Goal: Navigation & Orientation: Find specific page/section

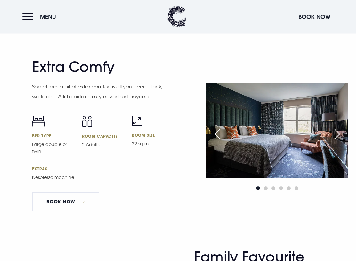
scroll to position [1708, 0]
click at [303, 143] on img at bounding box center [277, 130] width 142 height 95
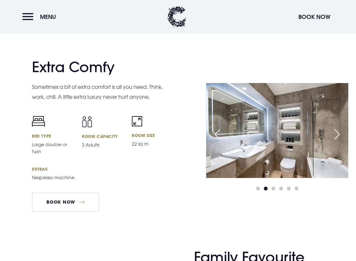
click at [337, 133] on div "Next slide" at bounding box center [337, 134] width 16 height 14
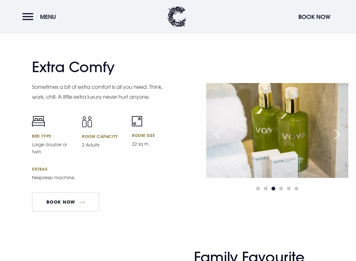
click at [341, 133] on div "Next slide" at bounding box center [337, 134] width 16 height 14
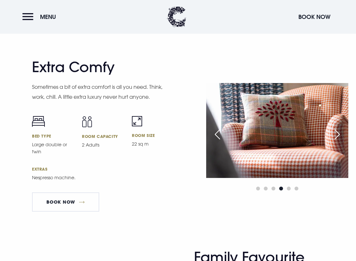
click at [337, 139] on div "Next slide" at bounding box center [337, 134] width 16 height 14
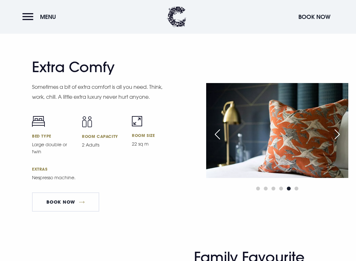
click at [341, 140] on div "Next slide" at bounding box center [337, 134] width 16 height 14
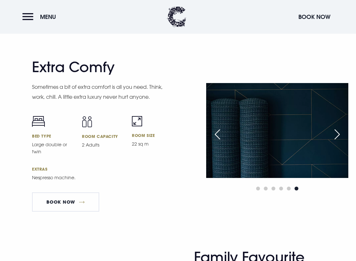
click at [337, 137] on div "Next slide" at bounding box center [337, 134] width 16 height 14
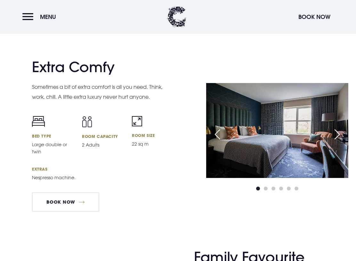
click at [337, 136] on div "Next slide" at bounding box center [337, 134] width 16 height 14
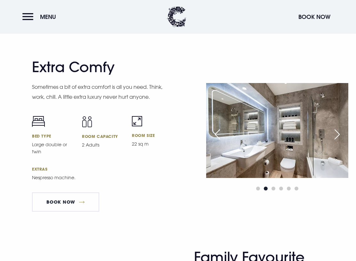
click at [341, 138] on div "Next slide" at bounding box center [337, 134] width 16 height 14
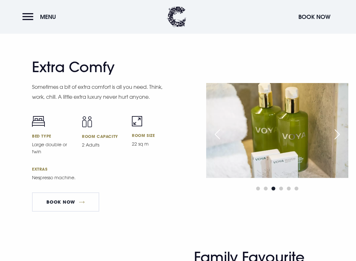
click at [343, 135] on div "Next slide" at bounding box center [337, 134] width 16 height 14
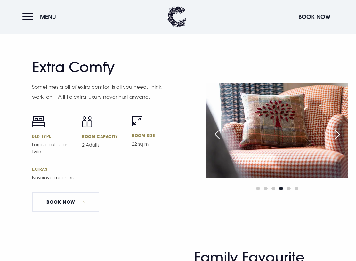
click at [343, 133] on div "Next slide" at bounding box center [337, 134] width 16 height 14
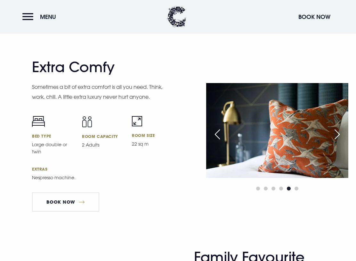
click at [340, 134] on div "Next slide" at bounding box center [337, 134] width 16 height 14
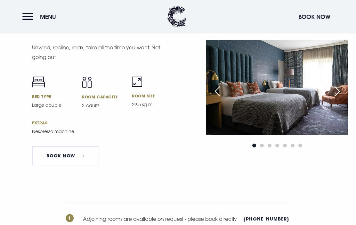
click at [337, 94] on div "Next slide" at bounding box center [337, 92] width 16 height 14
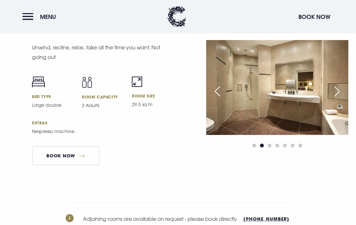
scroll to position [2099, 0]
click at [340, 94] on div "Next slide" at bounding box center [337, 91] width 16 height 14
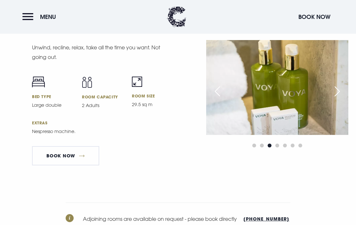
click at [223, 93] on div "Previous slide" at bounding box center [217, 91] width 16 height 14
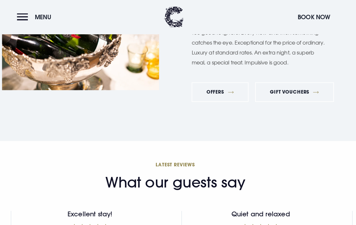
scroll to position [2438, 0]
